Goal: Check status: Check status

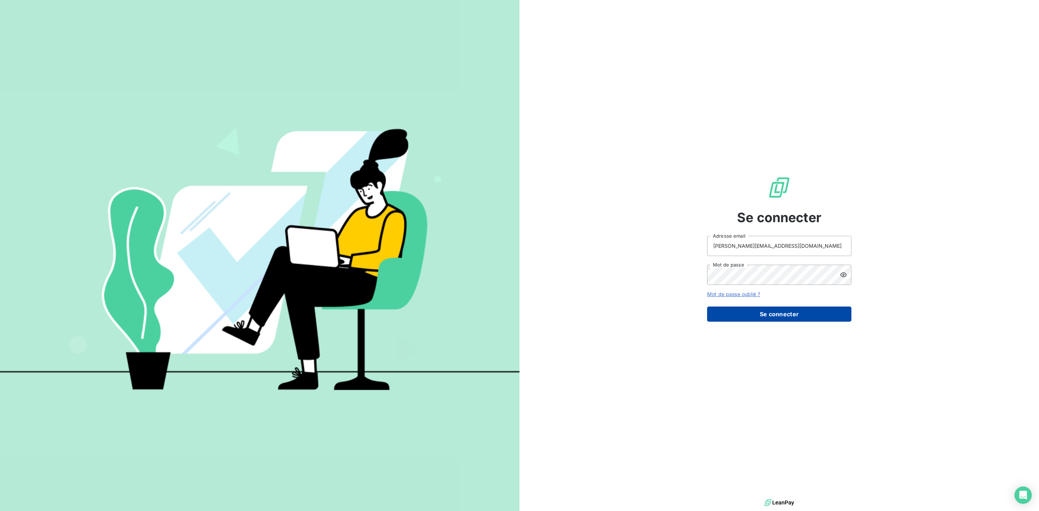
click at [764, 313] on button "Se connecter" at bounding box center [779, 314] width 144 height 15
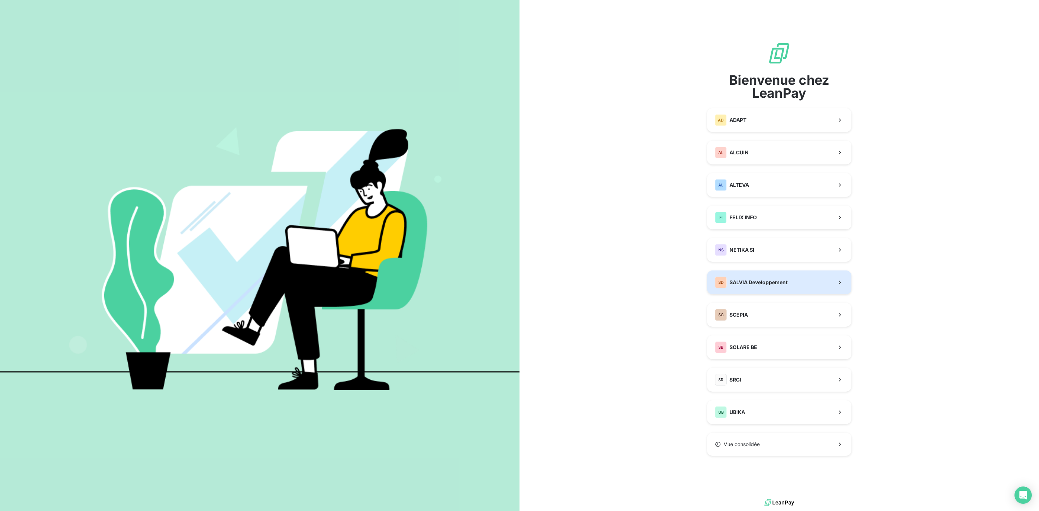
click at [749, 279] on span "SALVIA Developpement" at bounding box center [758, 282] width 58 height 7
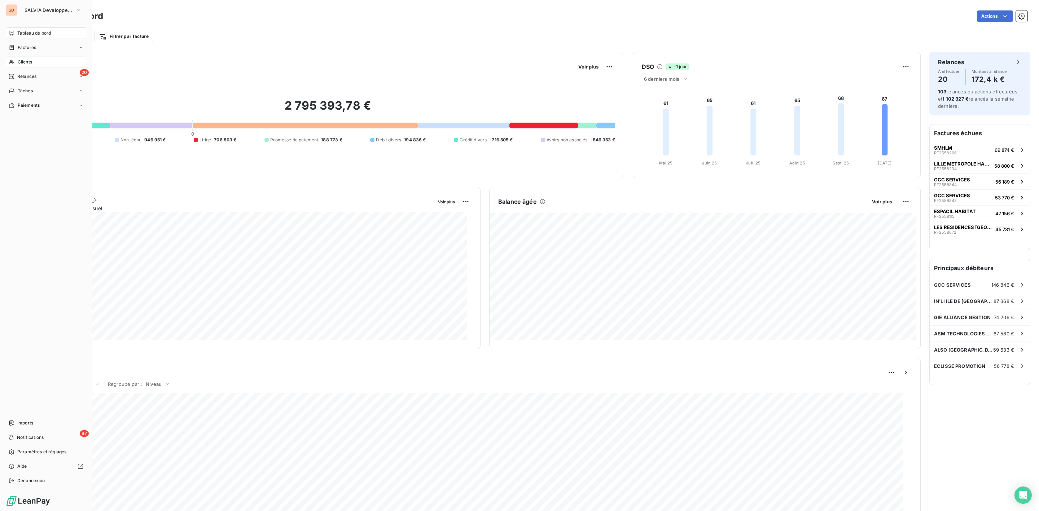
click at [26, 62] on span "Clients" at bounding box center [25, 62] width 14 height 6
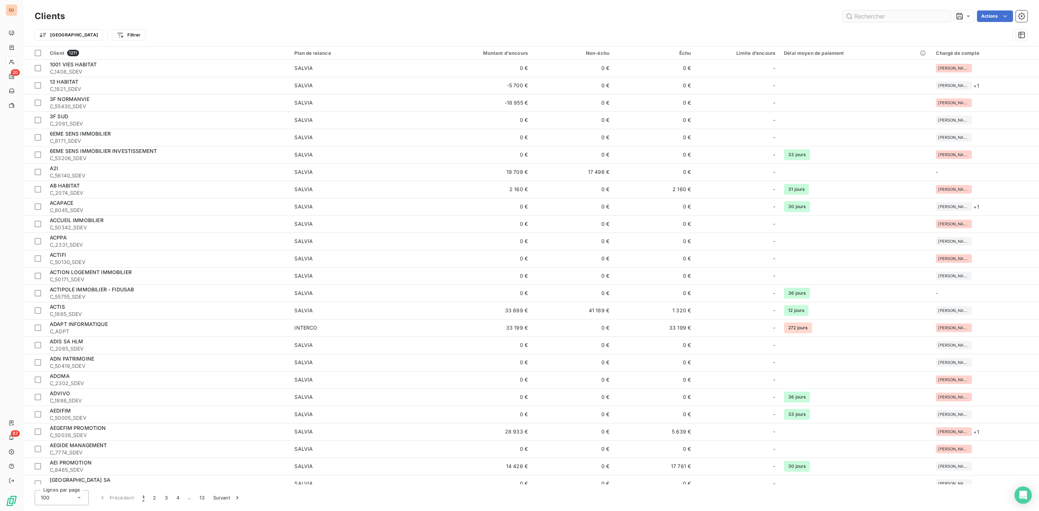
click at [868, 12] on input "text" at bounding box center [897, 16] width 108 height 12
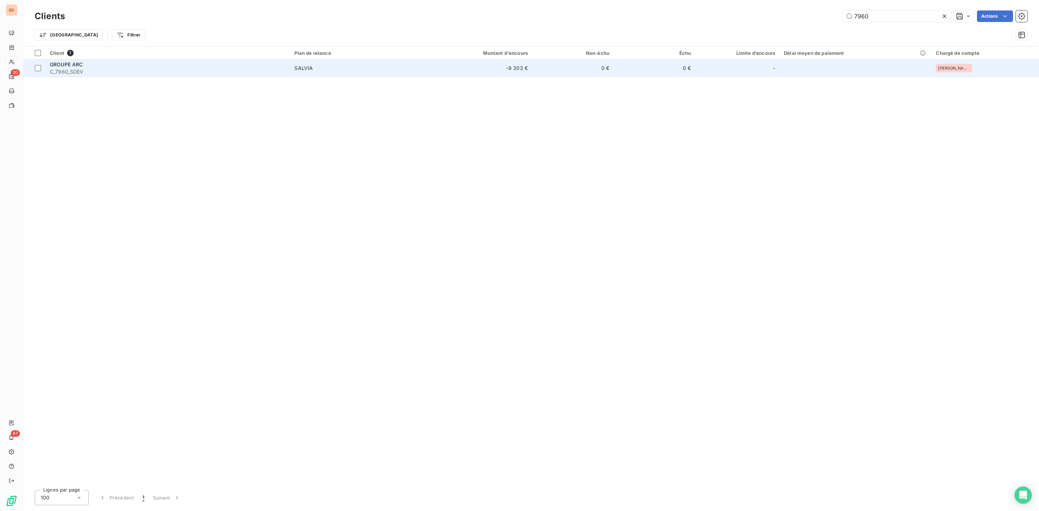
type input "7960"
click at [302, 64] on td "SALVIA" at bounding box center [356, 68] width 132 height 17
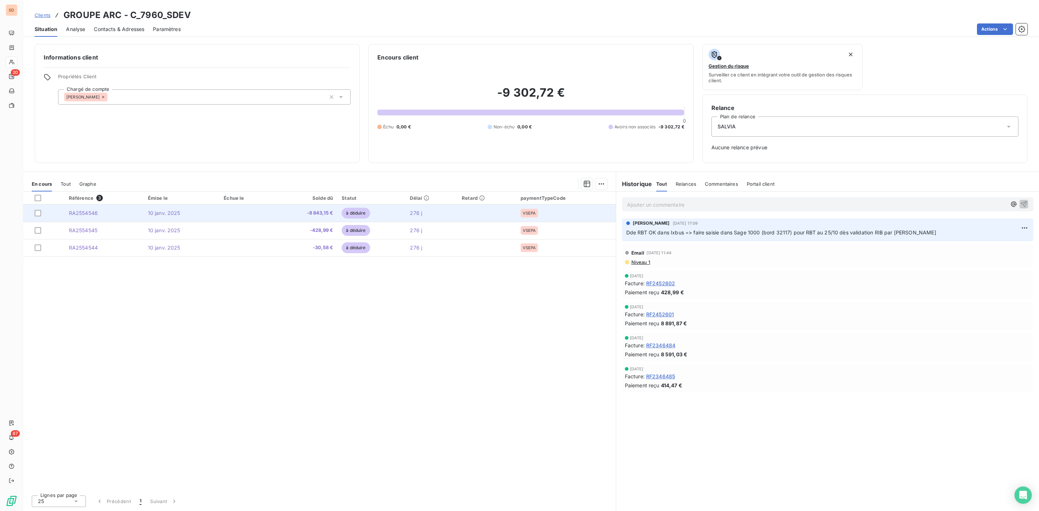
click at [327, 206] on td "-8 843,15 €" at bounding box center [305, 213] width 65 height 17
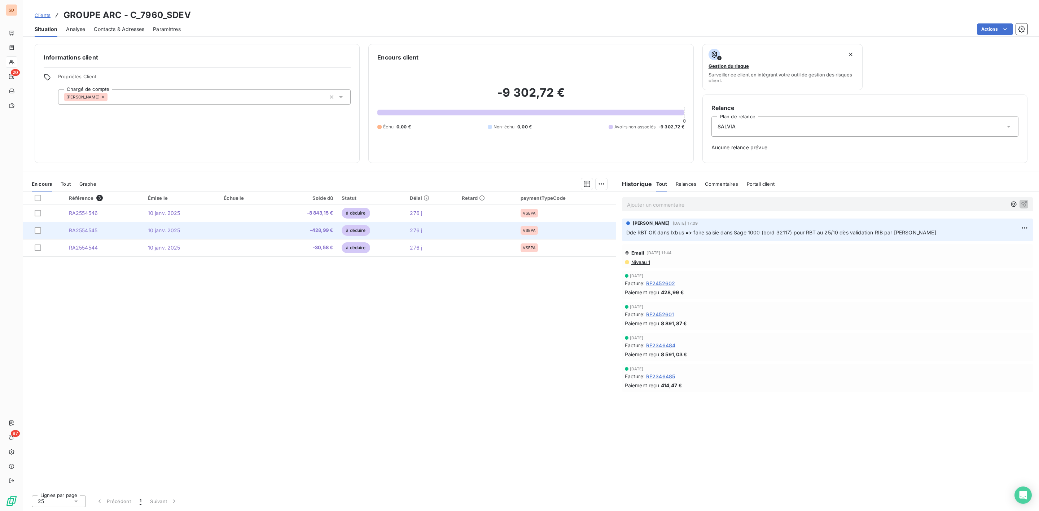
click at [311, 234] on span "-428,99 €" at bounding box center [305, 230] width 56 height 7
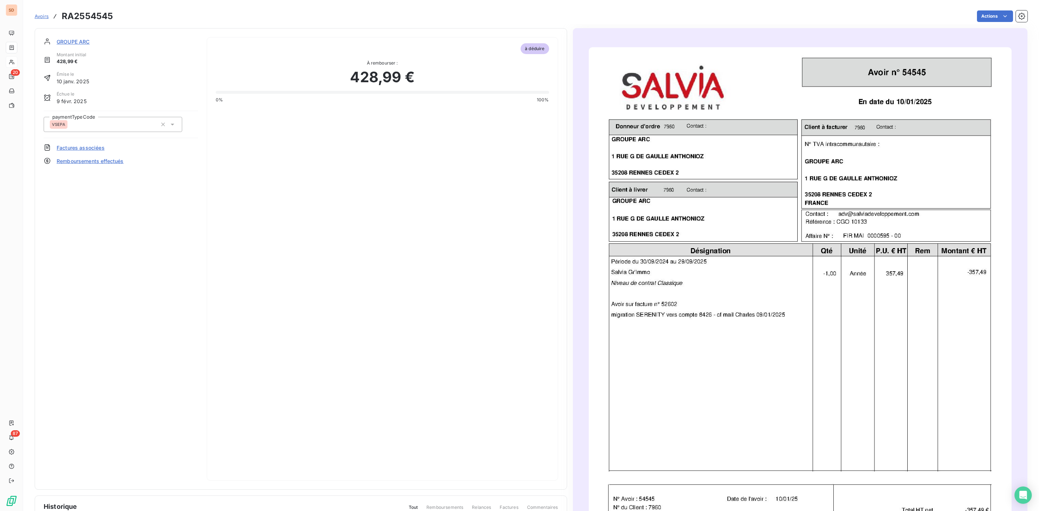
click at [693, 300] on img "button" at bounding box center [800, 345] width 423 height 597
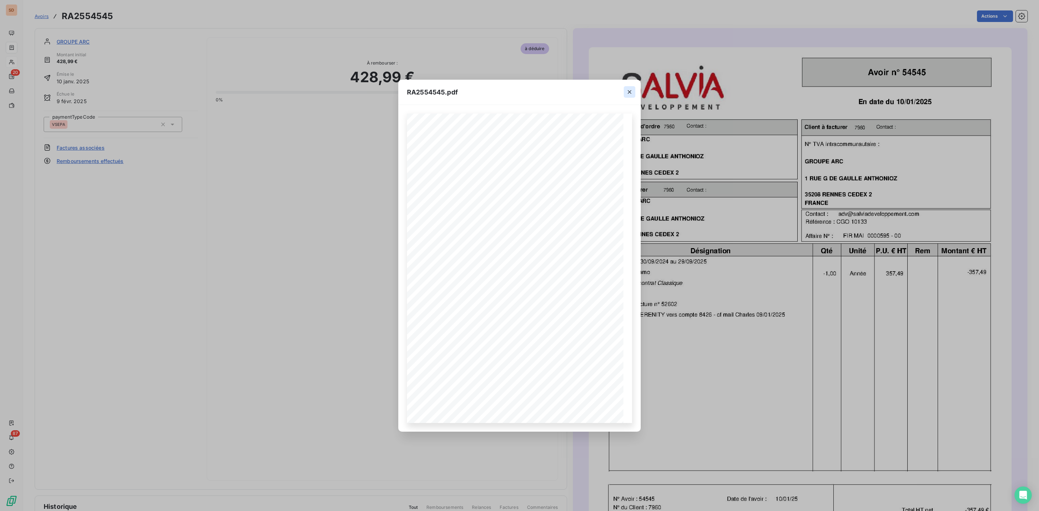
click at [630, 96] on button "button" at bounding box center [630, 92] width 12 height 12
